Goal: Information Seeking & Learning: Understand process/instructions

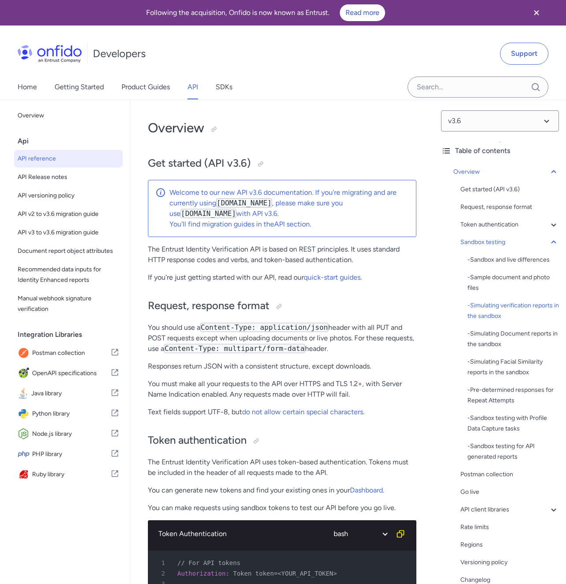
select select "bash"
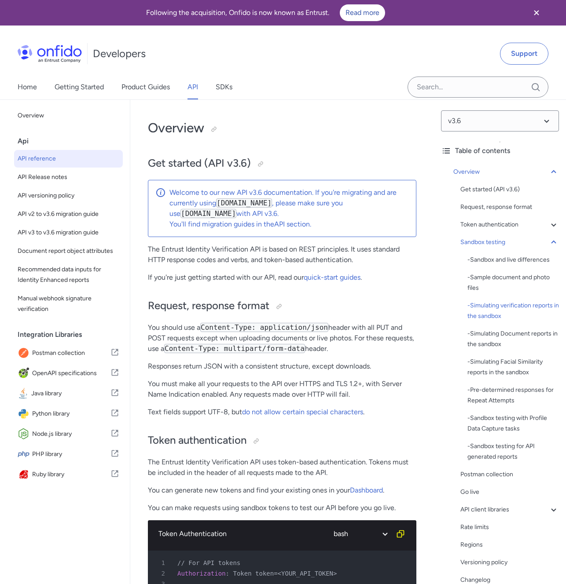
select select "bash"
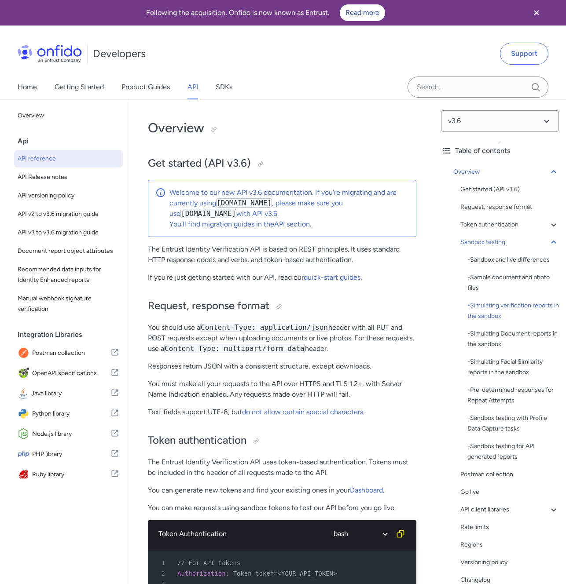
select select "bash"
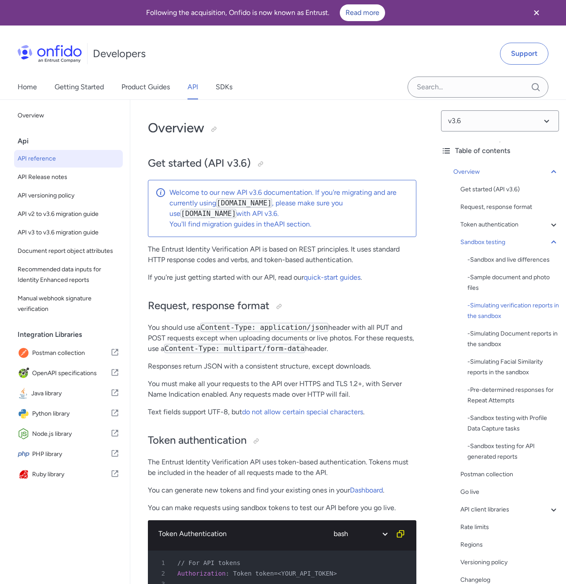
select select "bash"
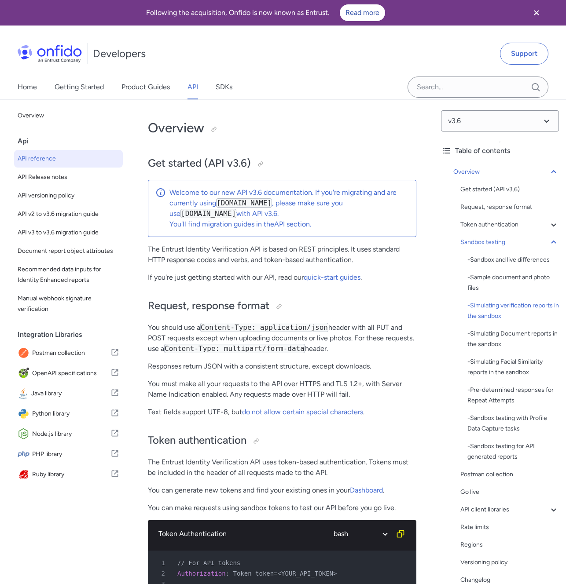
select select "bash"
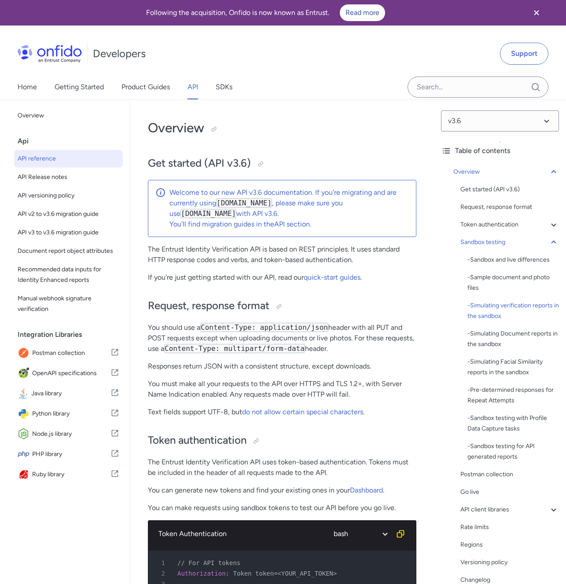
select select "bash"
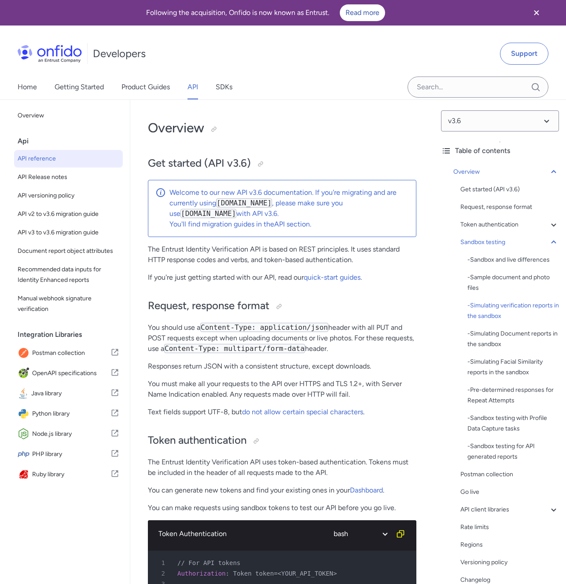
select select "bash"
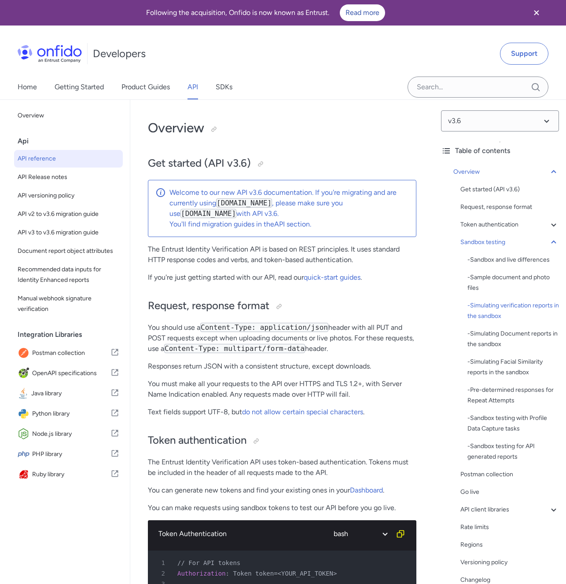
select select "bash"
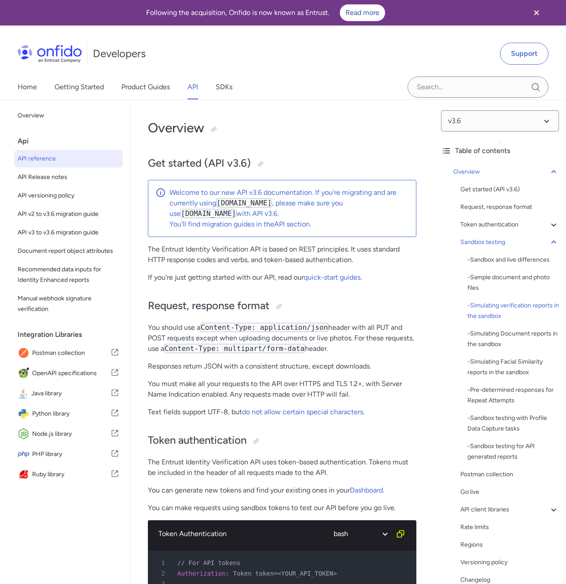
select select "bash"
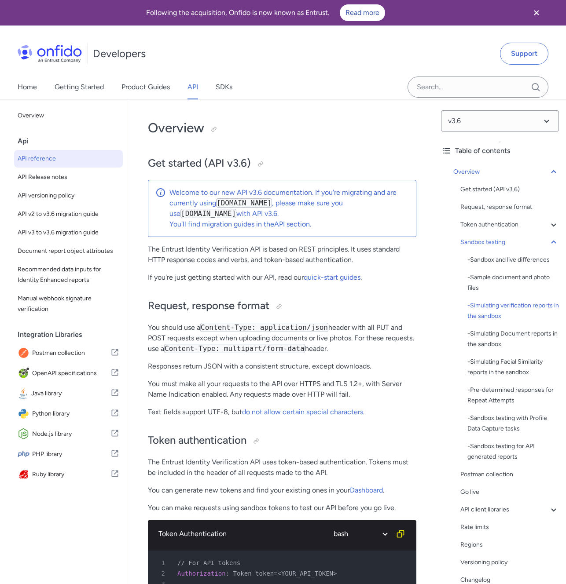
select select "bash"
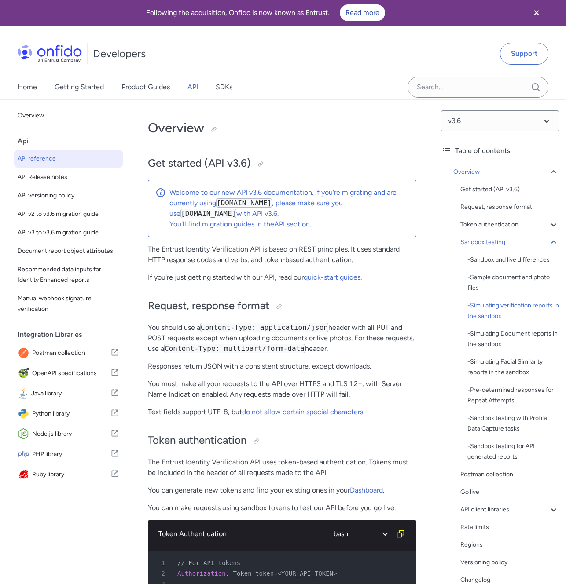
select select "bash"
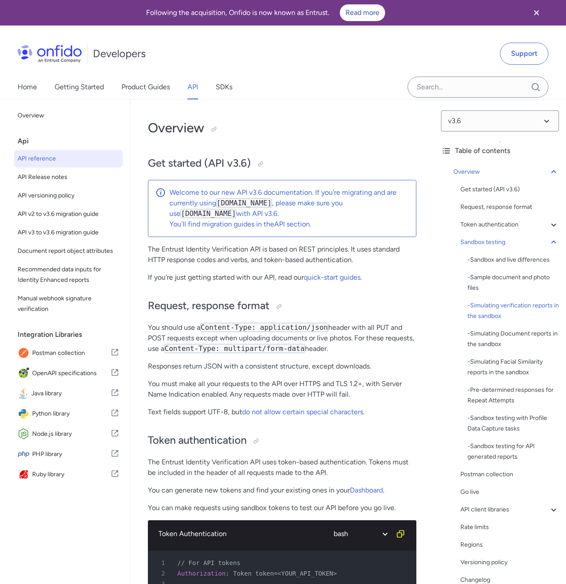
select select "bash"
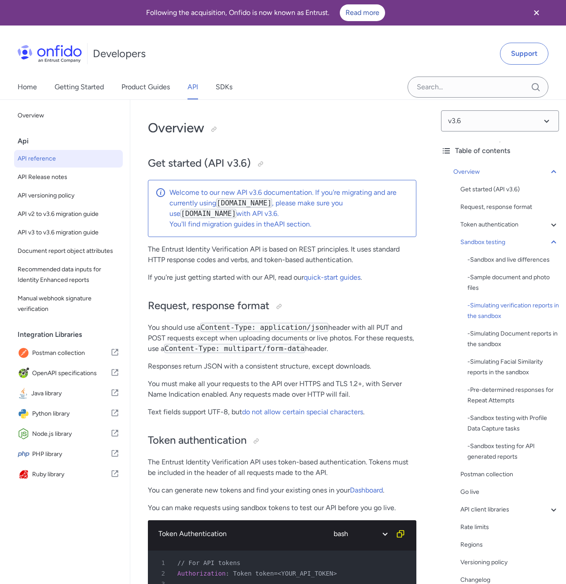
select select "bash"
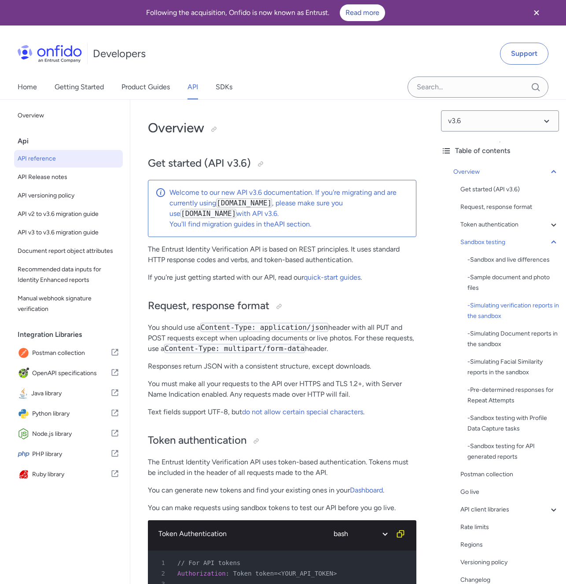
select select "bash"
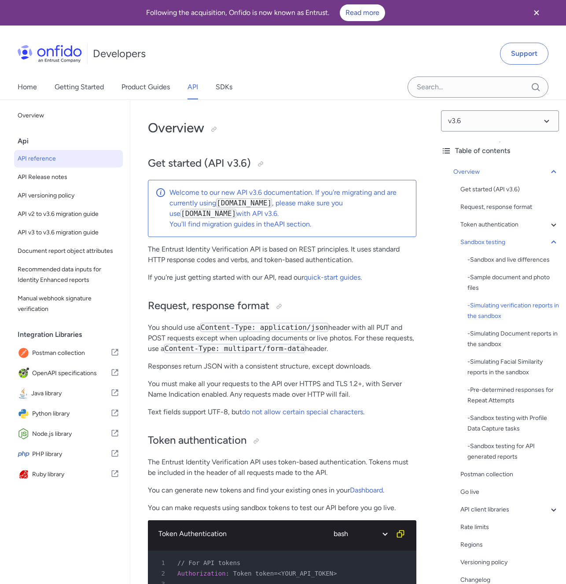
select select "bash"
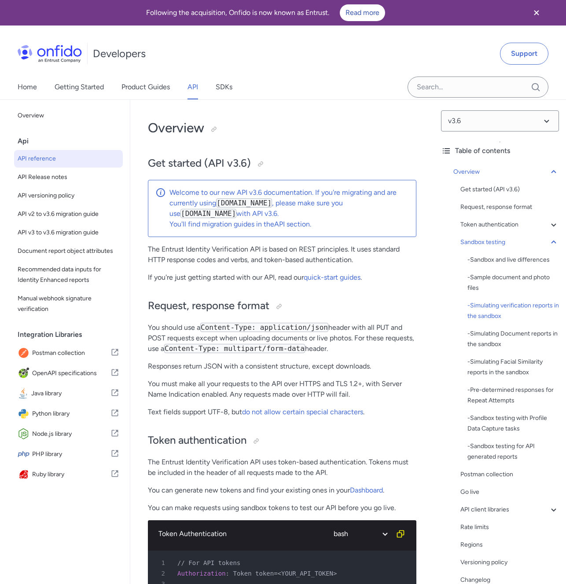
select select "bash"
